Goal: Information Seeking & Learning: Learn about a topic

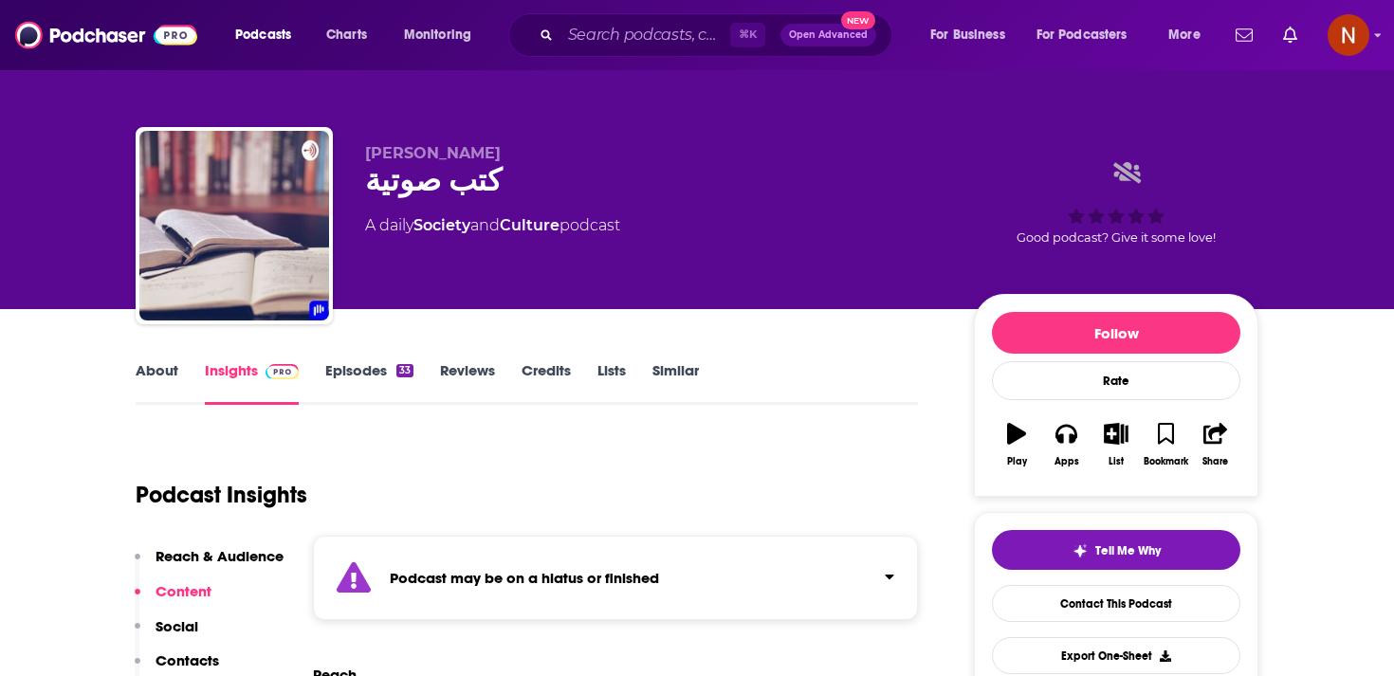
click at [452, 173] on div "كتب صوتية" at bounding box center [654, 180] width 579 height 37
copy div "كتب صوتية"
click at [519, 555] on div "Podcast may be on a hiatus or finished" at bounding box center [615, 578] width 605 height 84
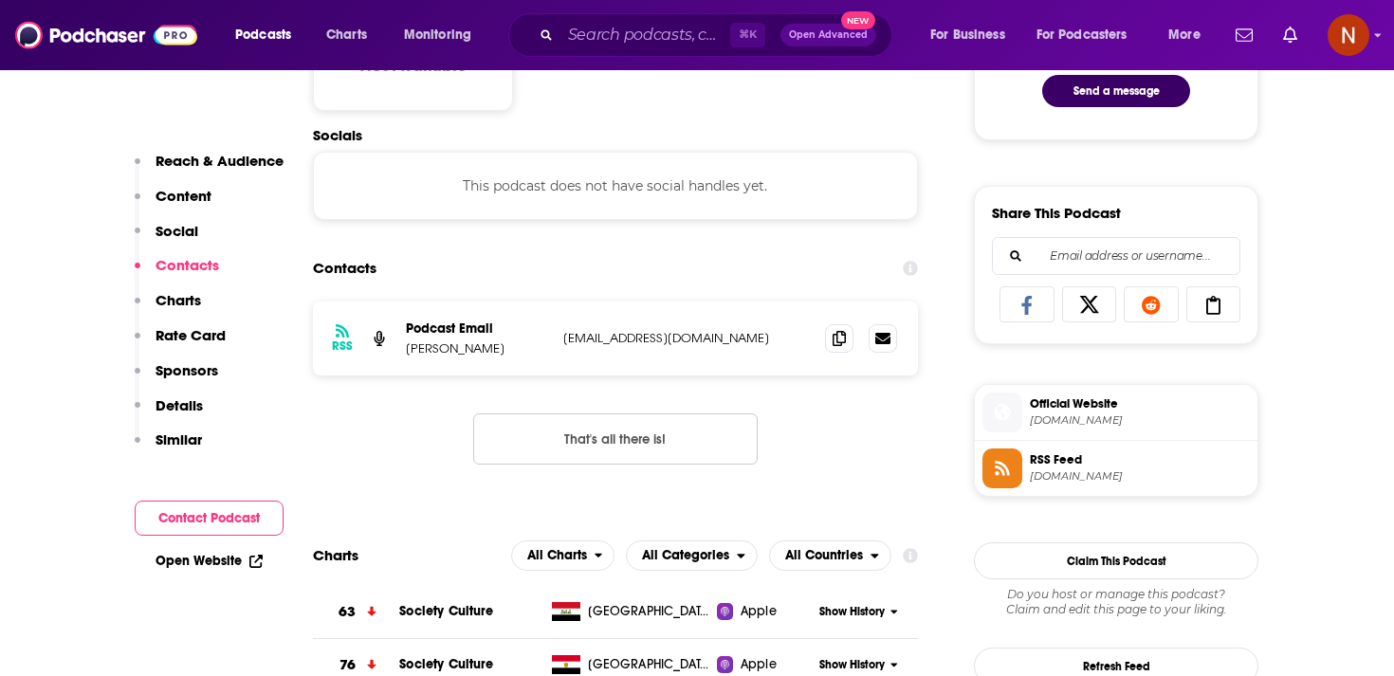
scroll to position [1171, 0]
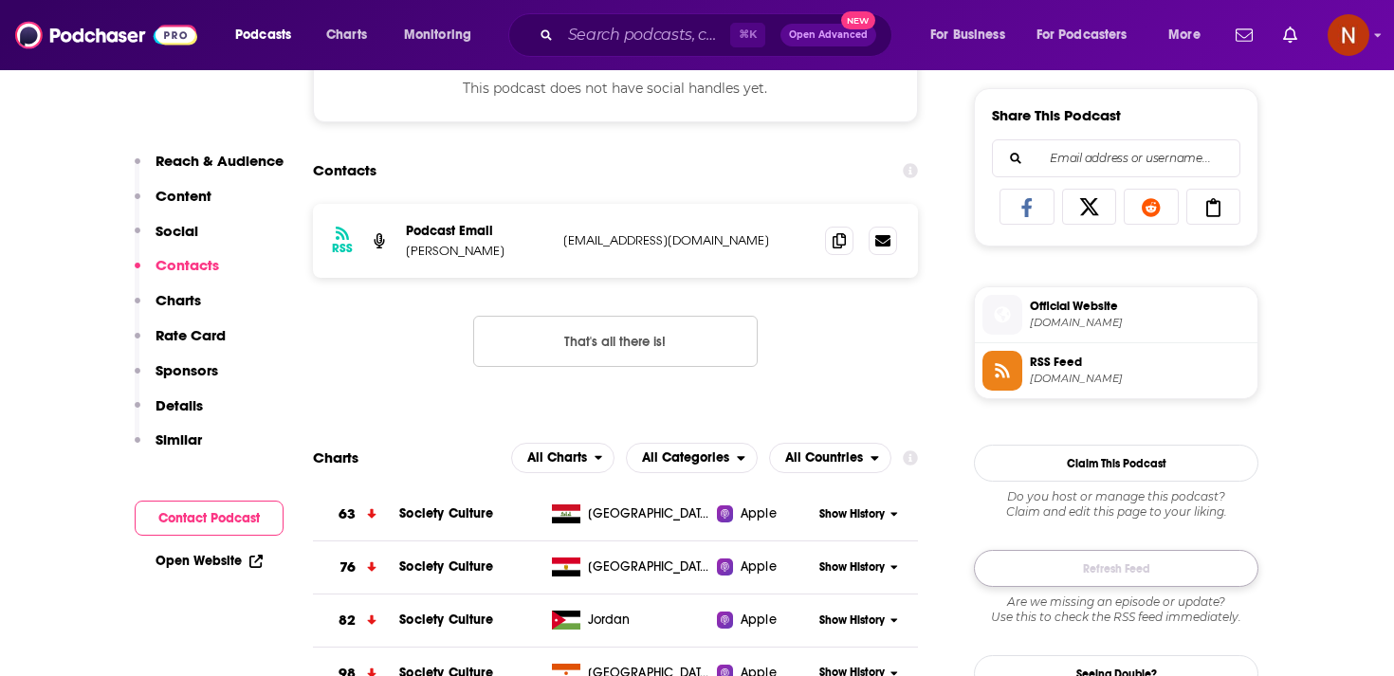
click at [1102, 581] on button "Refresh Feed" at bounding box center [1116, 568] width 285 height 37
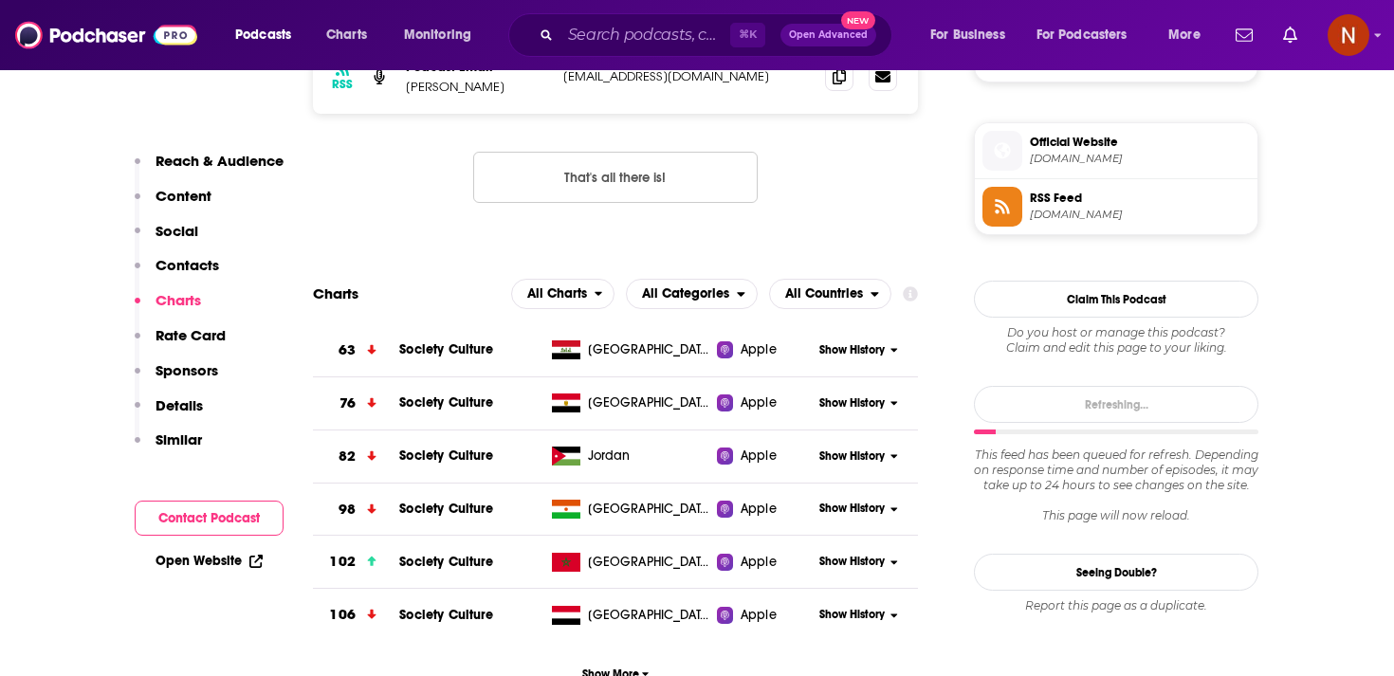
scroll to position [1408, 0]
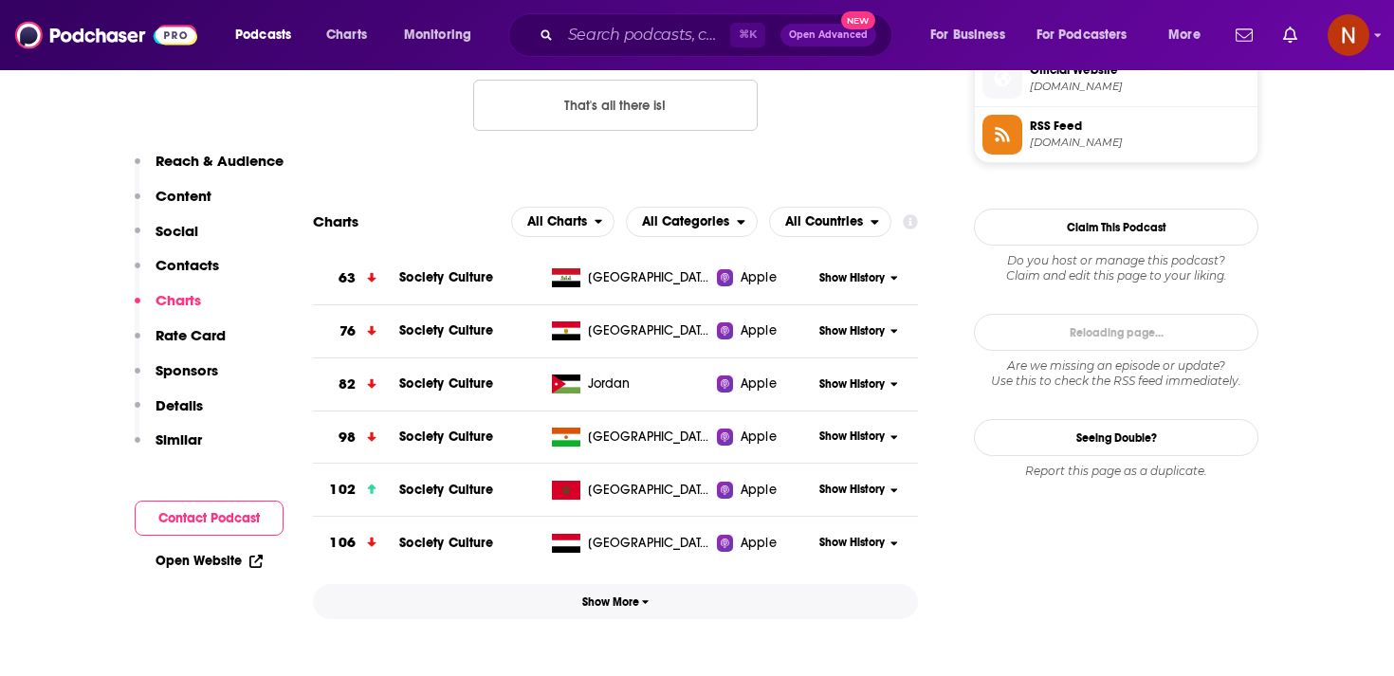
click at [678, 584] on button "Show More" at bounding box center [615, 601] width 605 height 35
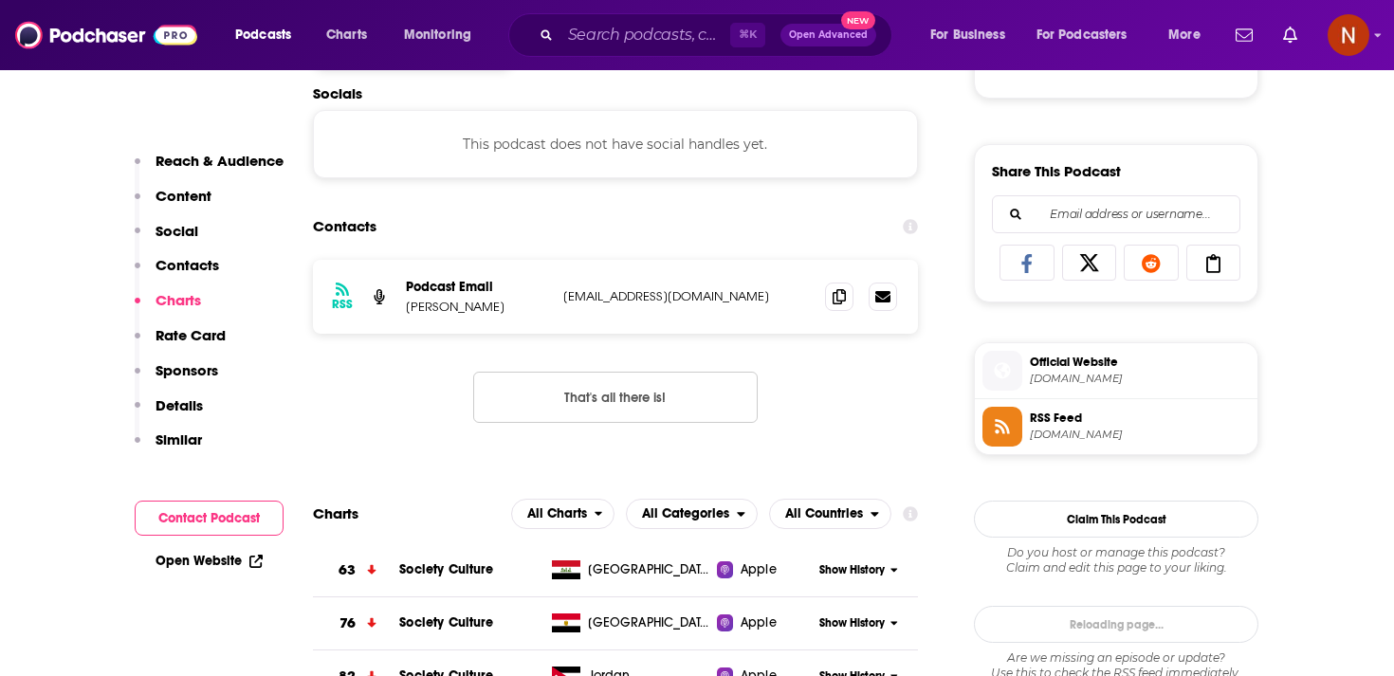
scroll to position [1102, 0]
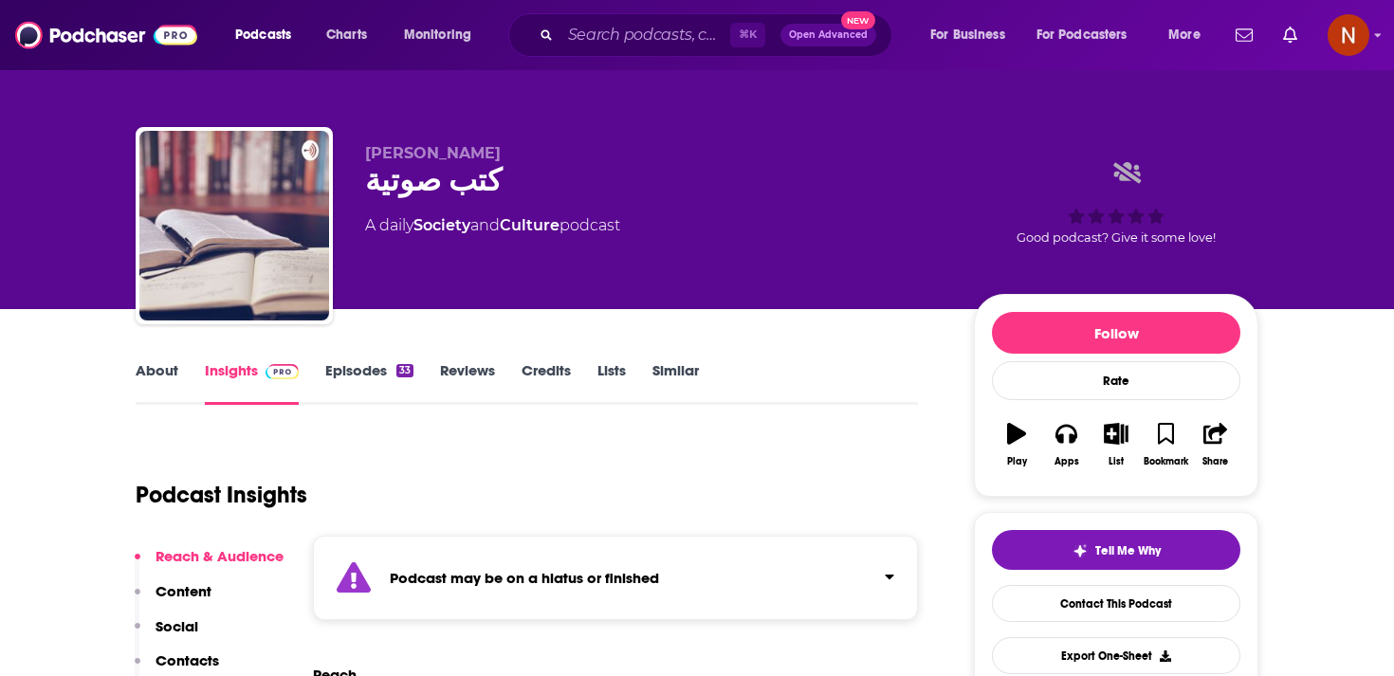
click at [475, 569] on strong "Podcast may be on a hiatus or finished" at bounding box center [524, 578] width 269 height 18
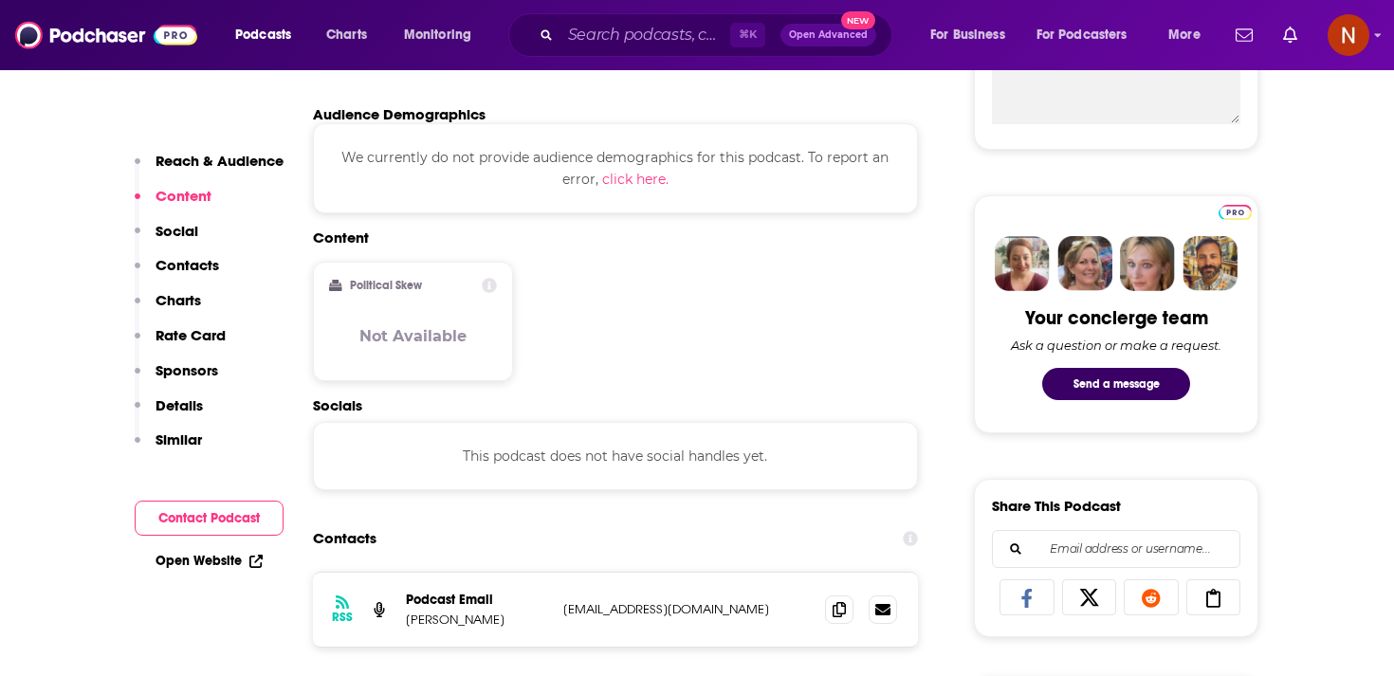
scroll to position [1014, 0]
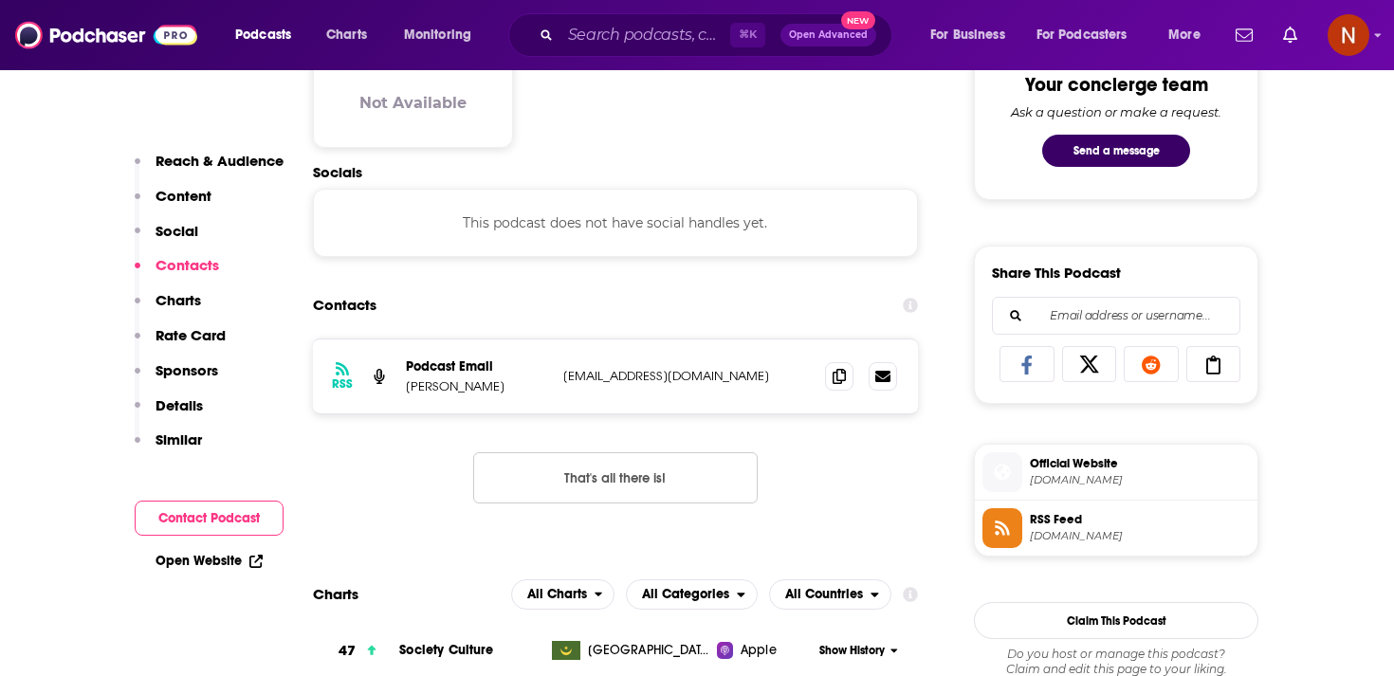
click at [1066, 542] on span "[DOMAIN_NAME]" at bounding box center [1140, 536] width 220 height 14
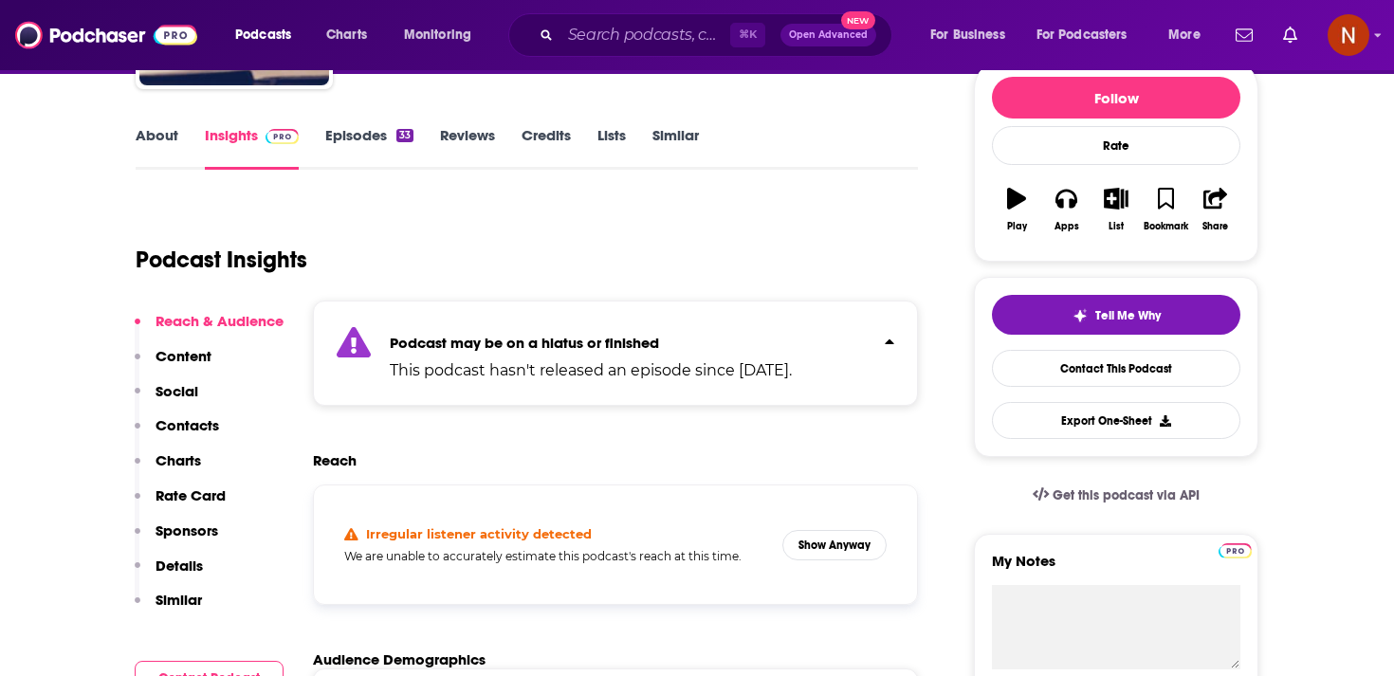
scroll to position [0, 0]
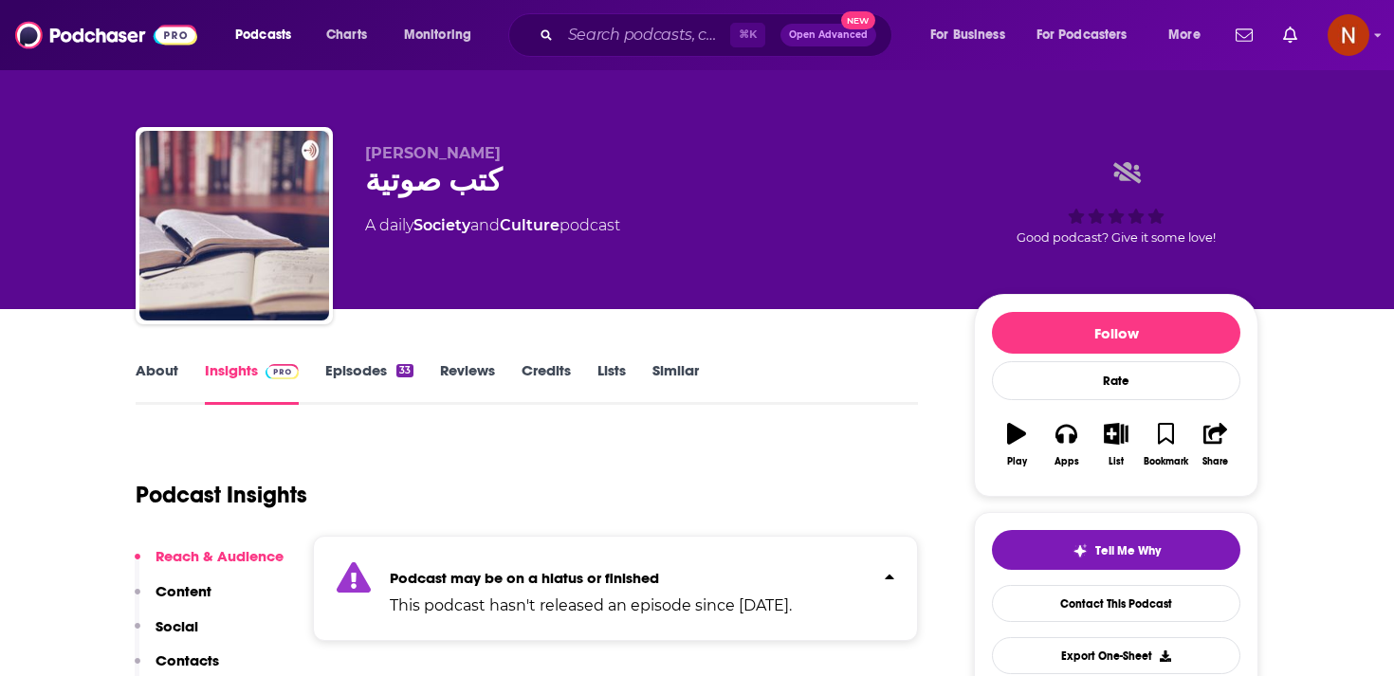
click at [435, 190] on div "كتب صوتية" at bounding box center [654, 180] width 579 height 37
copy div "كتب صوتية"
